Goal: Task Accomplishment & Management: Manage account settings

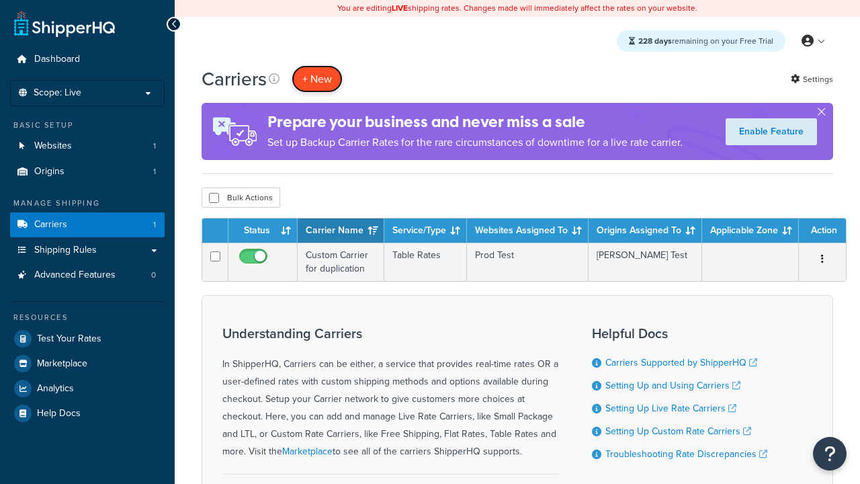
click at [317, 79] on button "+ New" at bounding box center [317, 79] width 51 height 28
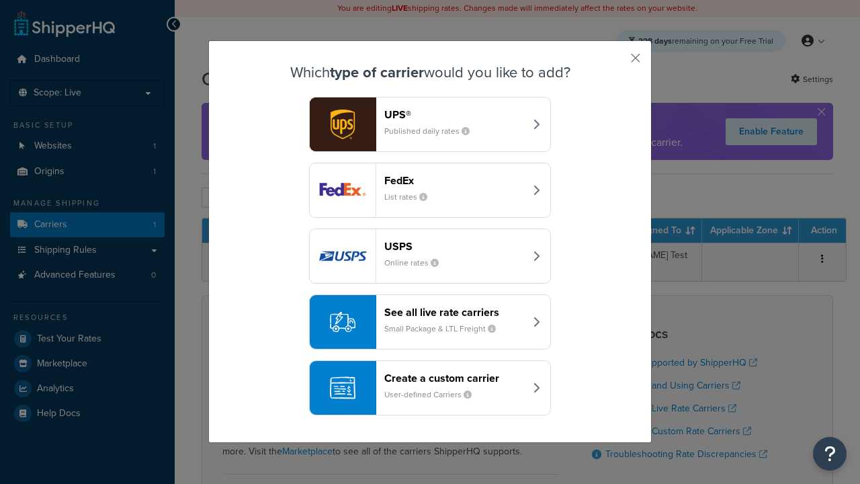
click at [454, 180] on header "FedEx" at bounding box center [454, 180] width 140 height 13
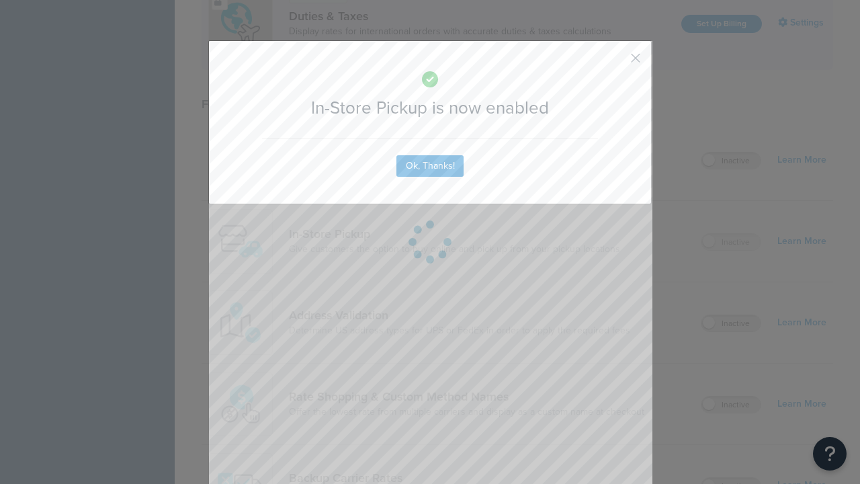
click at [615, 62] on button "button" at bounding box center [615, 62] width 3 height 3
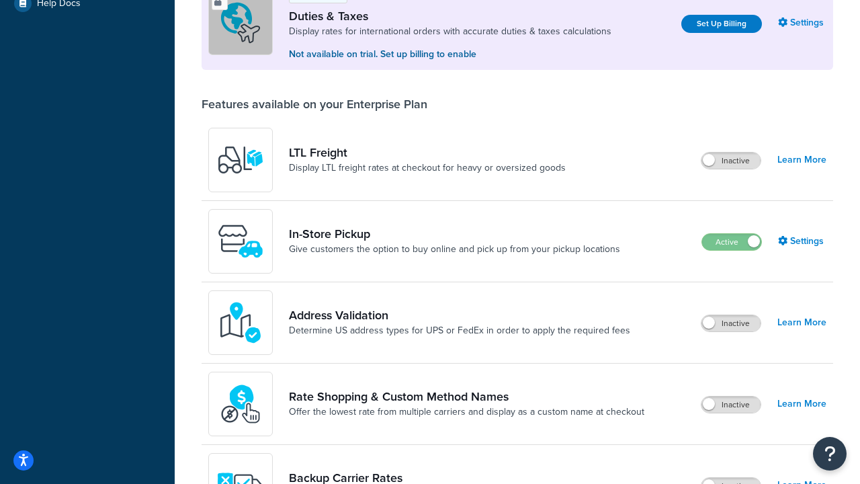
scroll to position [410, 0]
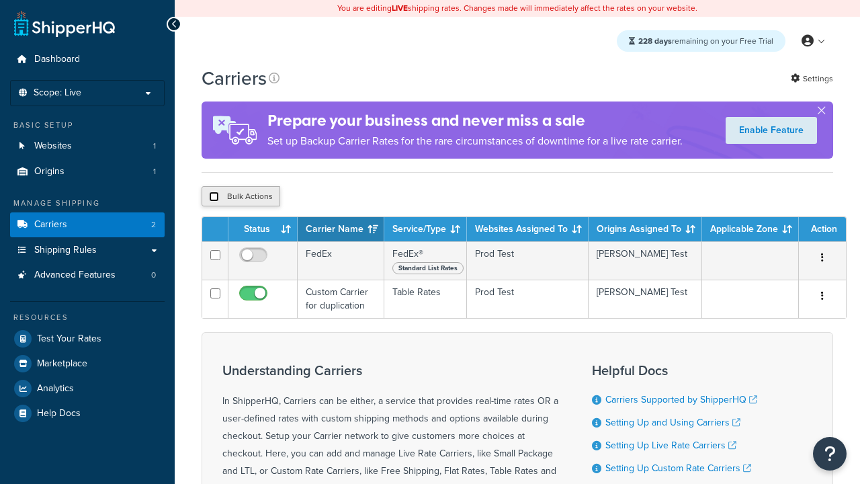
click at [214, 197] on input "checkbox" at bounding box center [214, 196] width 10 height 10
checkbox input "true"
click at [0, 0] on button "Delete" at bounding box center [0, 0] width 0 height 0
